Goal: Use online tool/utility: Utilize a website feature to perform a specific function

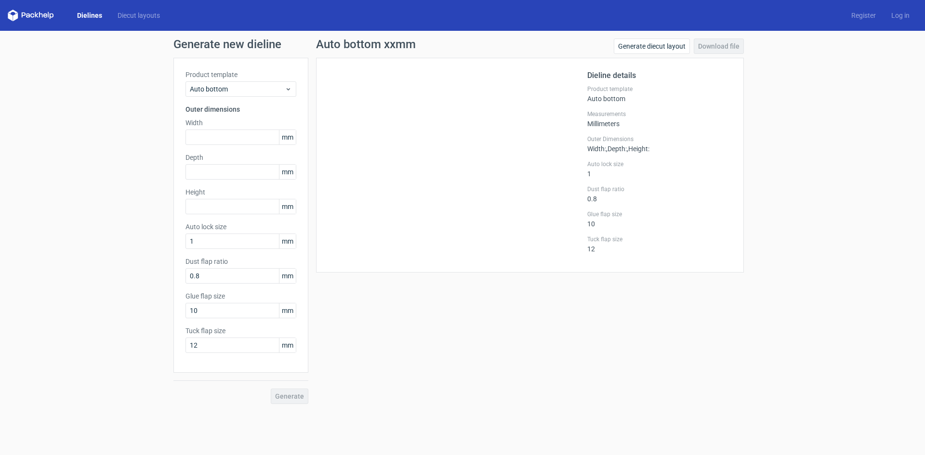
click at [92, 14] on link "Dielines" at bounding box center [89, 16] width 40 height 10
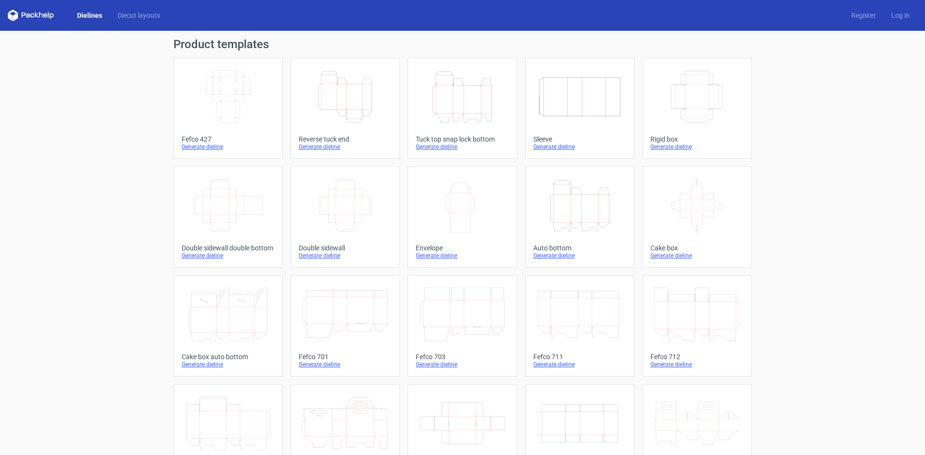
scroll to position [147, 0]
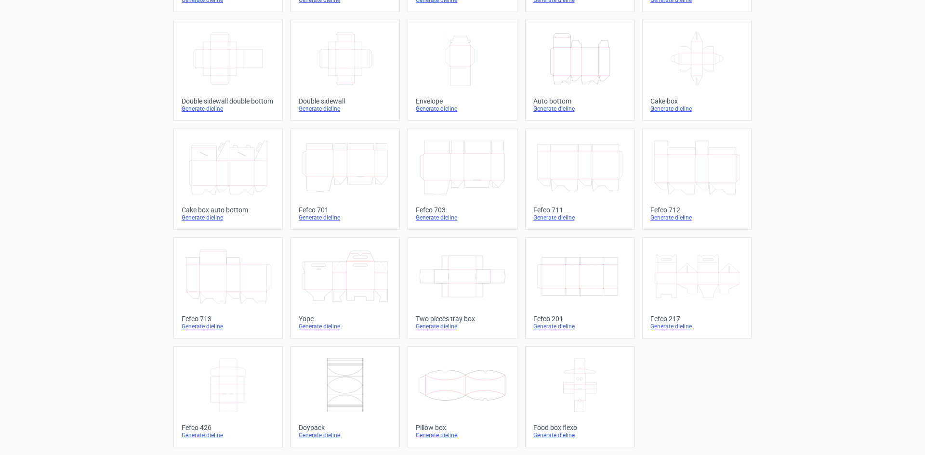
click at [433, 433] on div "Generate dieline" at bounding box center [462, 436] width 93 height 8
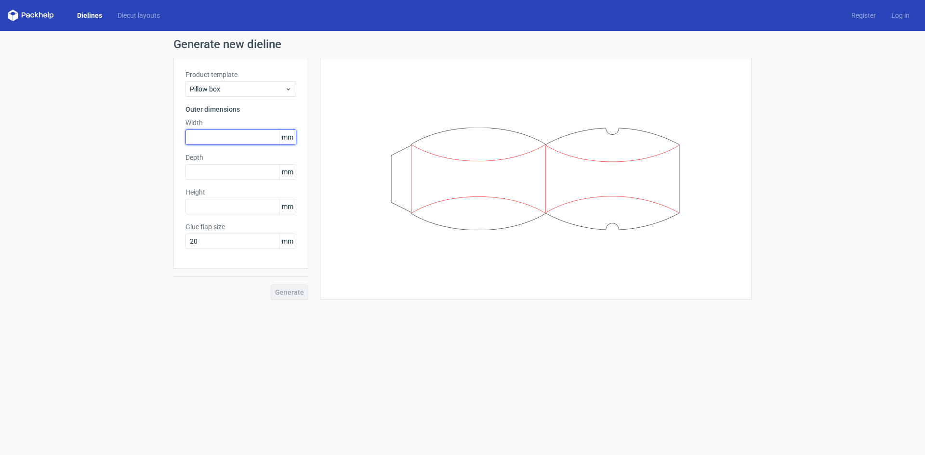
click at [251, 134] on input "text" at bounding box center [241, 137] width 111 height 15
type input "275"
type input "140"
drag, startPoint x: 215, startPoint y: 212, endPoint x: 206, endPoint y: 214, distance: 8.9
click at [214, 212] on input "text" at bounding box center [241, 206] width 111 height 15
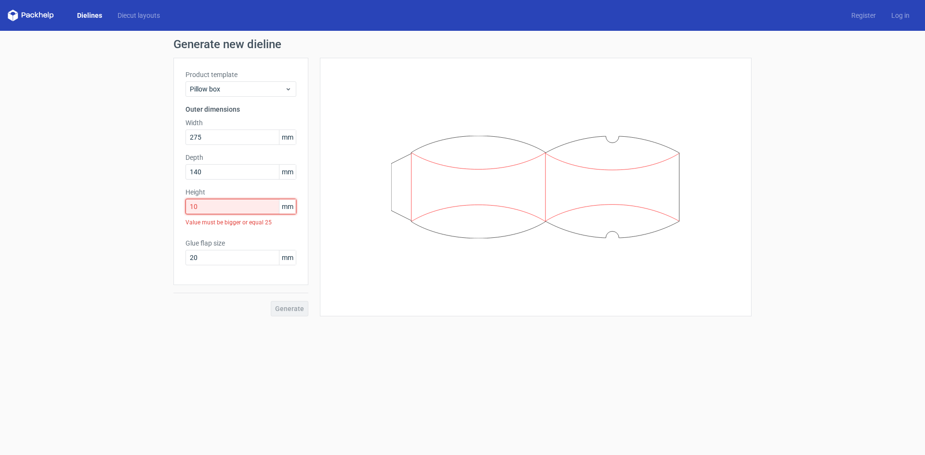
click at [221, 211] on input "10" at bounding box center [241, 206] width 111 height 15
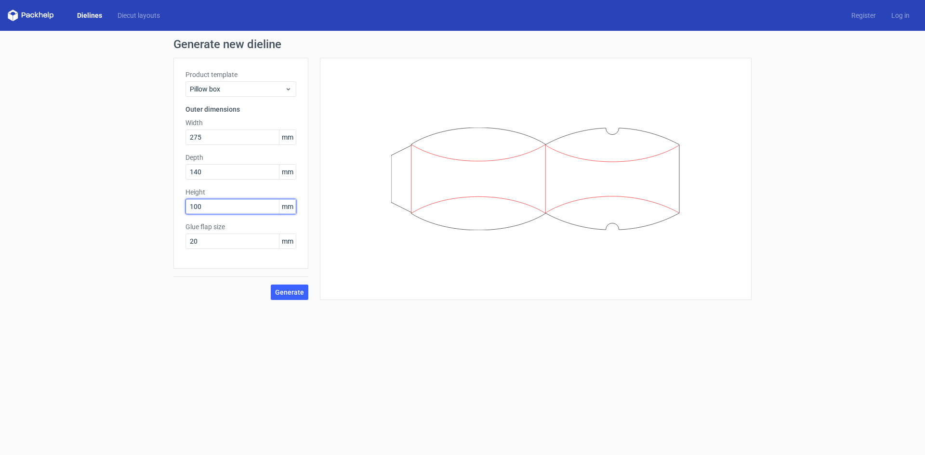
type input "100"
click at [286, 291] on span "Generate" at bounding box center [289, 292] width 29 height 7
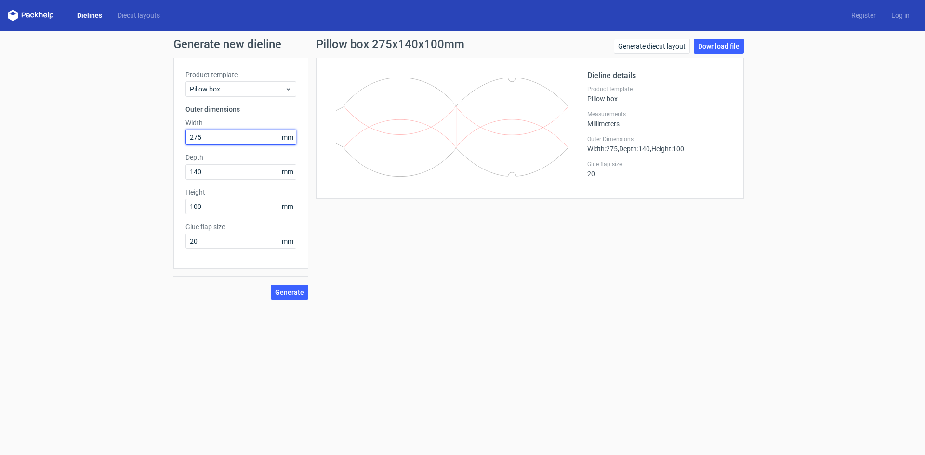
drag, startPoint x: 253, startPoint y: 134, endPoint x: 0, endPoint y: 133, distance: 252.5
click at [0, 134] on div "Generate new dieline Product template Pillow box Outer dimensions Width 275 mm …" at bounding box center [462, 169] width 925 height 277
type input "140"
type input "275"
click at [307, 290] on button "Generate" at bounding box center [290, 292] width 38 height 15
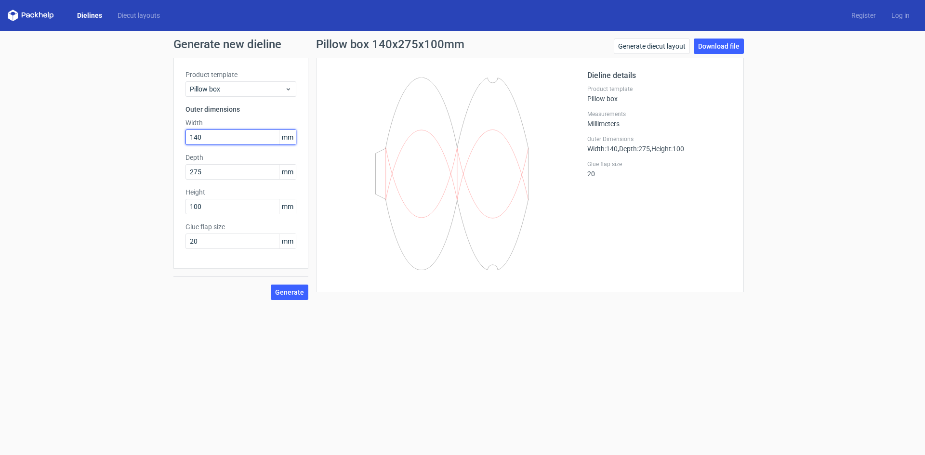
drag, startPoint x: 228, startPoint y: 135, endPoint x: 35, endPoint y: 150, distance: 193.4
click at [95, 150] on div "Generate new dieline Product template Pillow box Outer dimensions Width 140 mm …" at bounding box center [462, 169] width 925 height 277
type input "275"
type input "140"
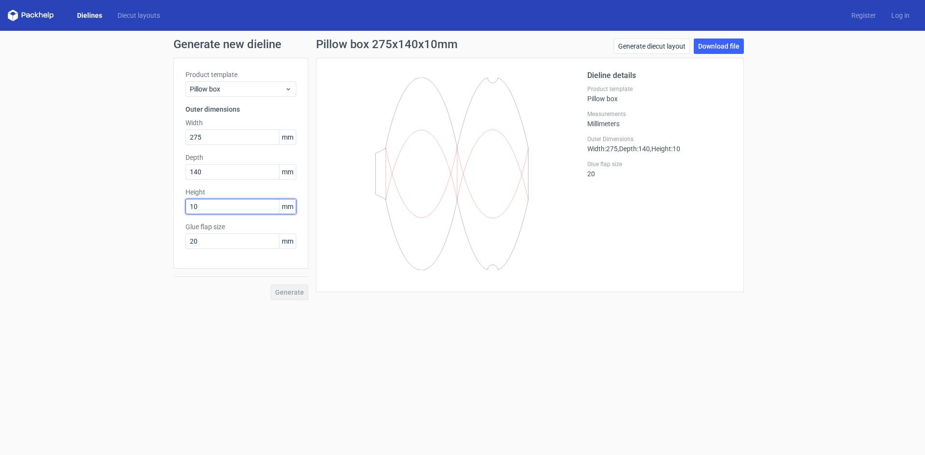
type input "1"
